Goal: Task Accomplishment & Management: Use online tool/utility

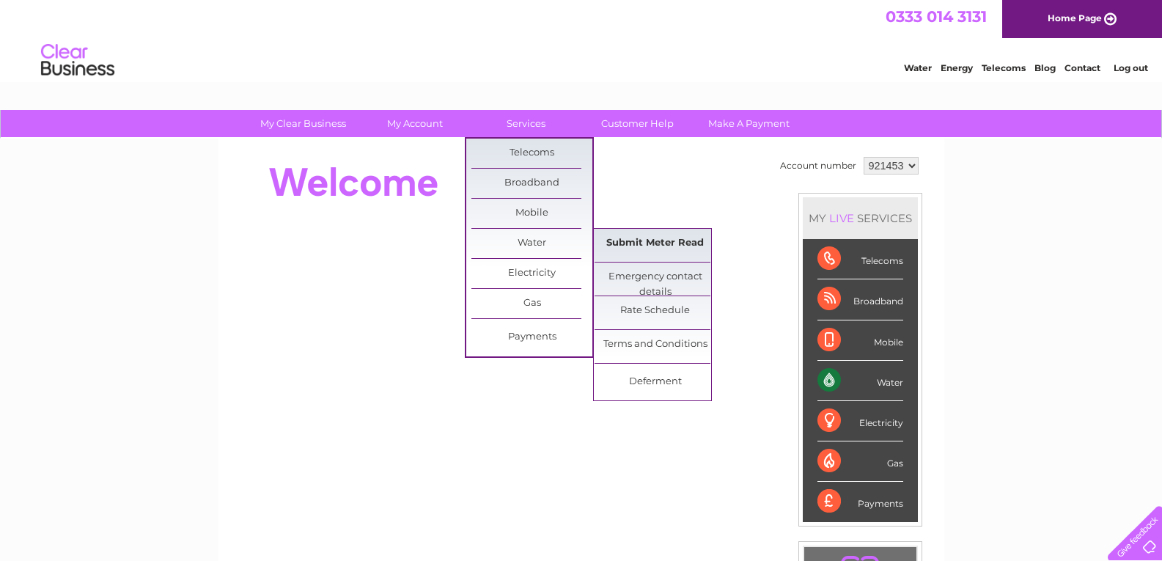
click at [643, 251] on link "Submit Meter Read" at bounding box center [655, 243] width 121 height 29
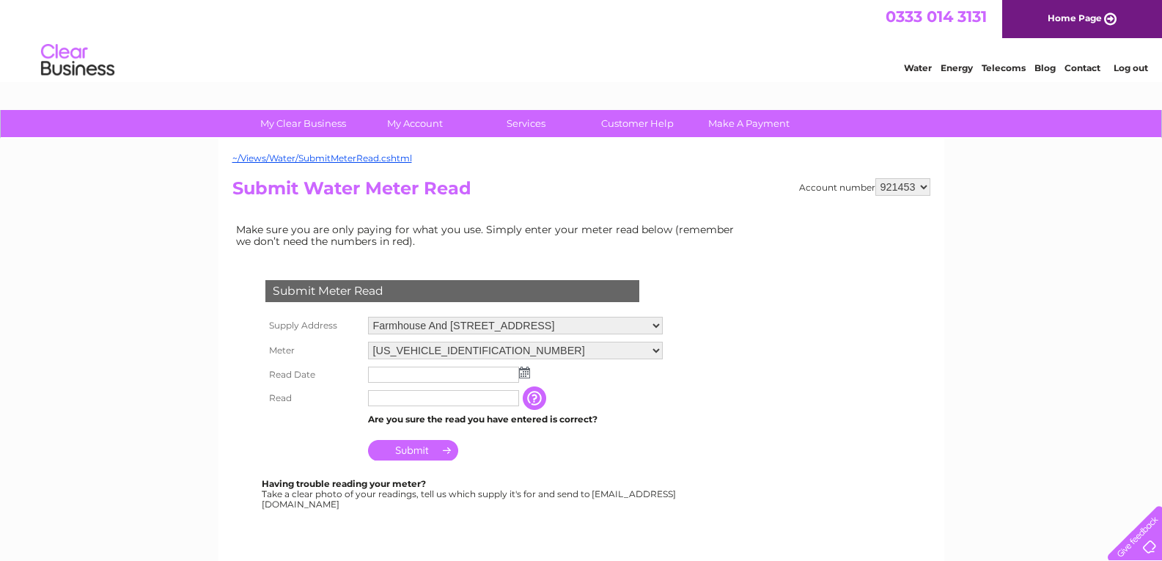
click at [928, 188] on select "921453 921457 921462 921463 941013" at bounding box center [903, 187] width 55 height 18
select select "921457"
click at [876, 178] on select "921453 921457 921462 921463 941013" at bounding box center [903, 187] width 55 height 18
click at [528, 373] on img at bounding box center [524, 373] width 11 height 12
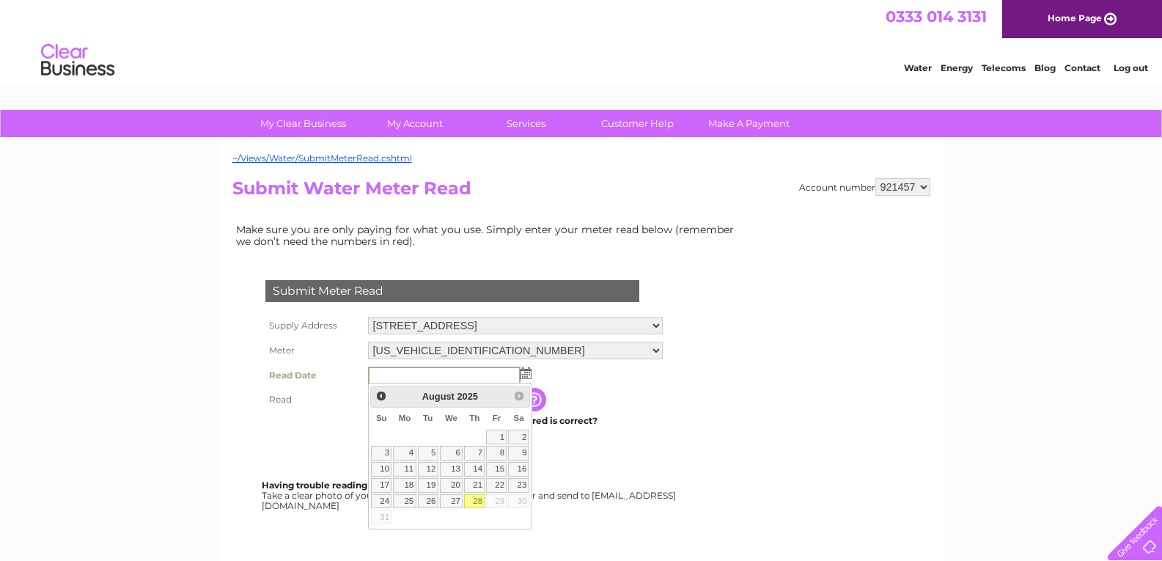
click at [473, 506] on link "28" at bounding box center [474, 501] width 21 height 15
type input "2025/08/28"
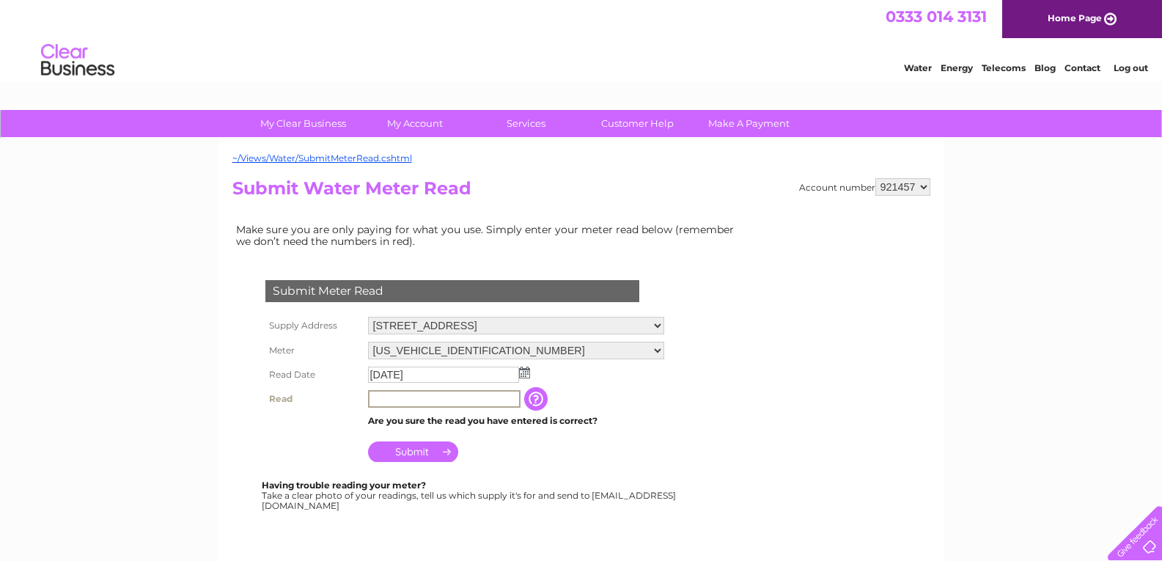
click at [414, 394] on input "text" at bounding box center [444, 399] width 153 height 18
type input "01542"
click at [413, 457] on input "Submit" at bounding box center [413, 451] width 90 height 21
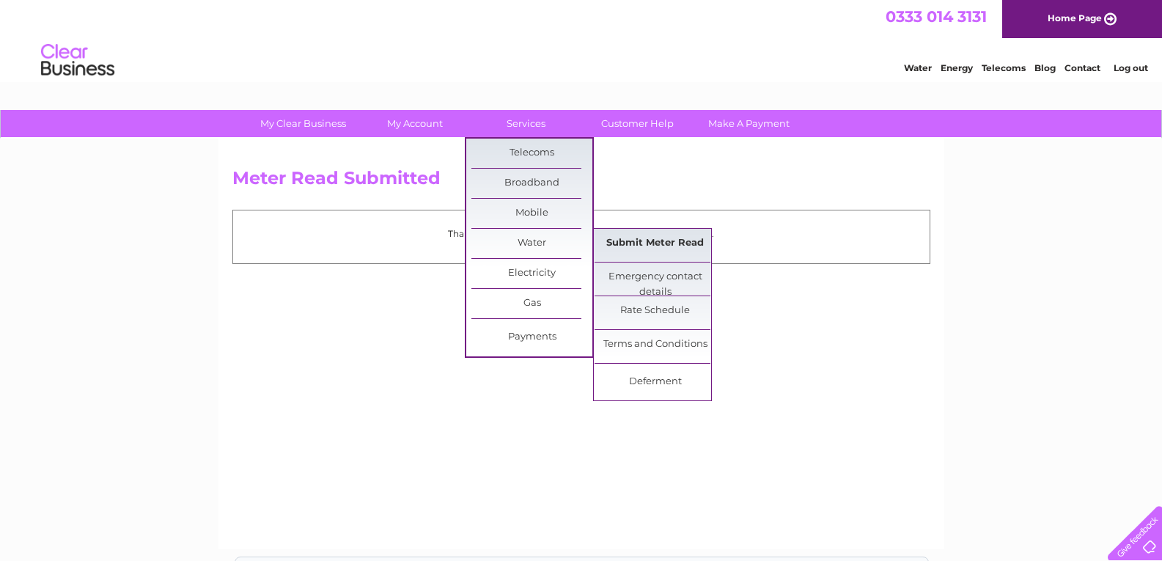
click at [650, 245] on link "Submit Meter Read" at bounding box center [655, 243] width 121 height 29
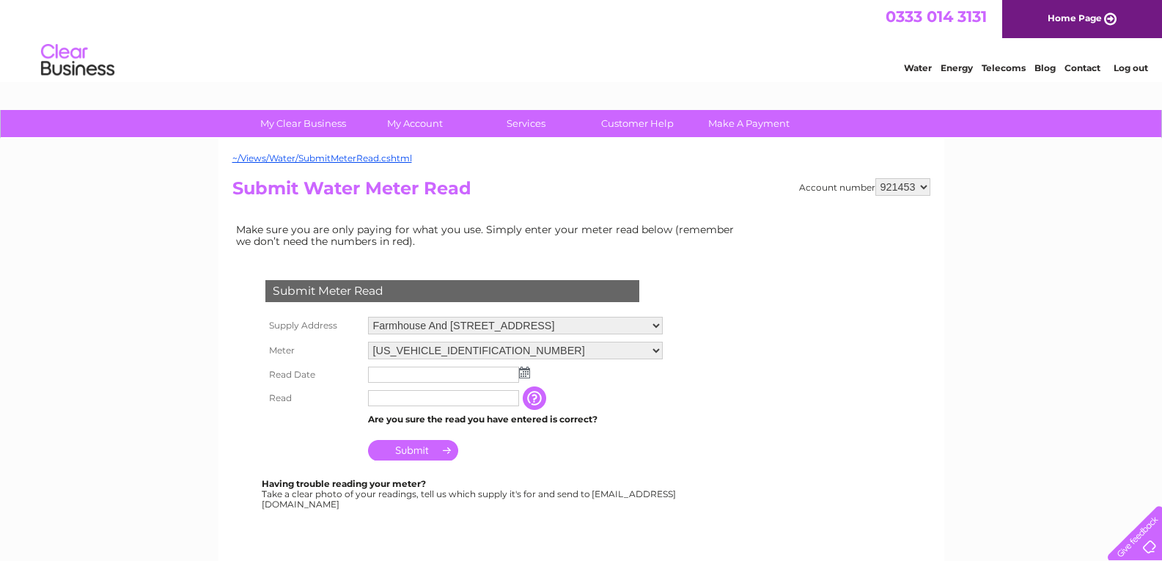
click at [925, 191] on select "921453 921457 921462 921463 941013" at bounding box center [903, 187] width 55 height 18
select select "921462"
click at [876, 178] on select "921453 921457 921462 921463 941013" at bounding box center [903, 187] width 55 height 18
click at [925, 190] on select "921453 921457 921462 921463 941013" at bounding box center [903, 187] width 55 height 18
select select "921463"
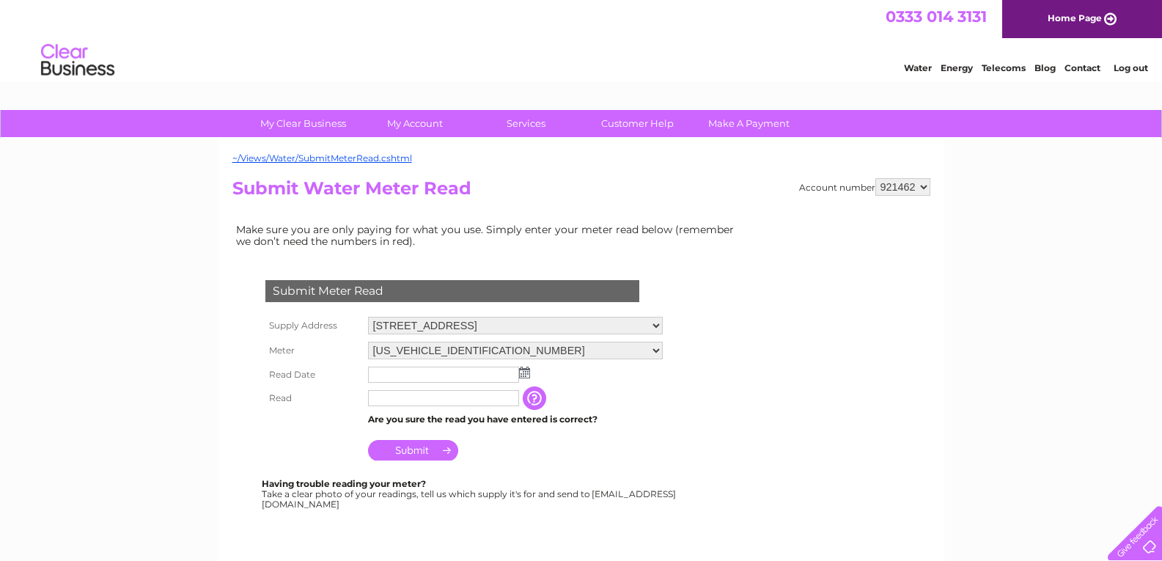
click at [876, 178] on select "921453 921457 921462 921463 941013" at bounding box center [903, 187] width 55 height 18
click at [523, 377] on img at bounding box center [524, 373] width 11 height 12
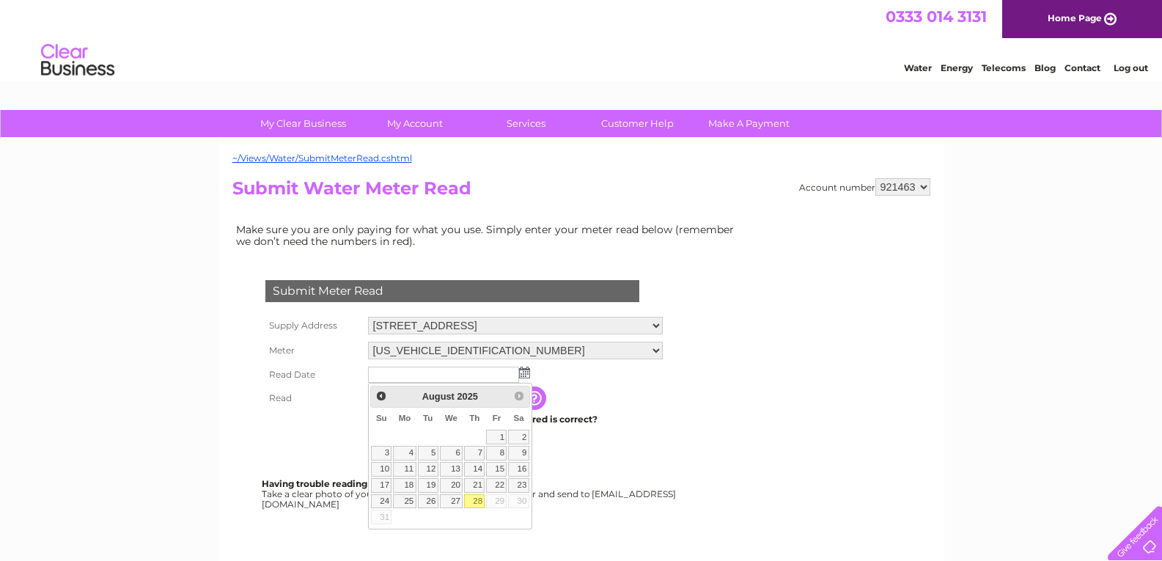
click at [476, 496] on link "28" at bounding box center [474, 501] width 21 height 15
type input "[DATE]"
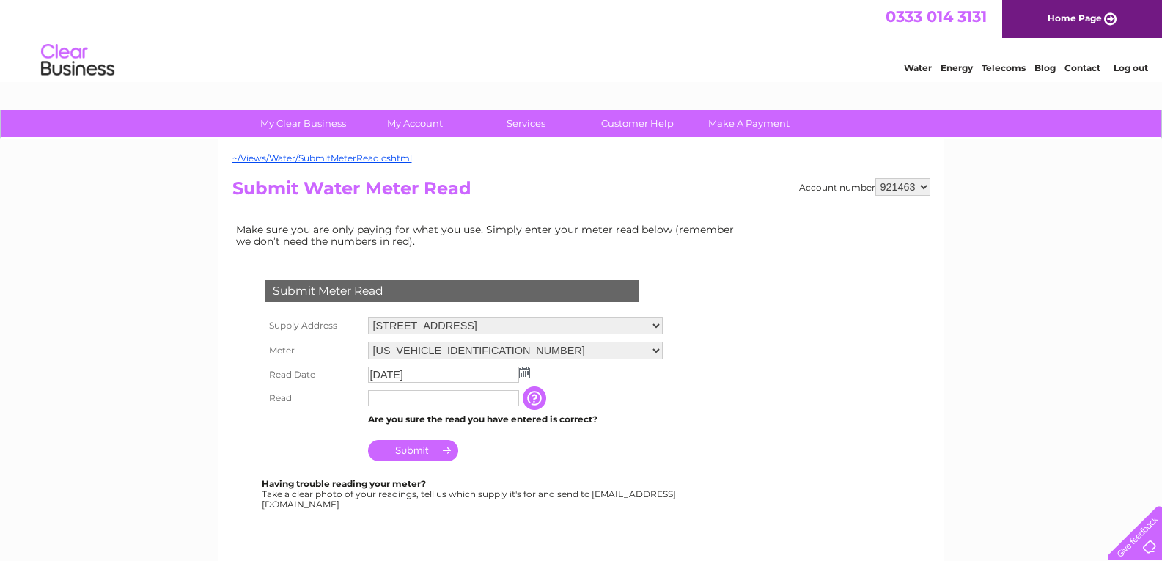
click at [417, 397] on input "text" at bounding box center [443, 398] width 151 height 16
type input "02035"
click at [413, 455] on input "Submit" at bounding box center [413, 450] width 90 height 21
